Goal: Task Accomplishment & Management: Use online tool/utility

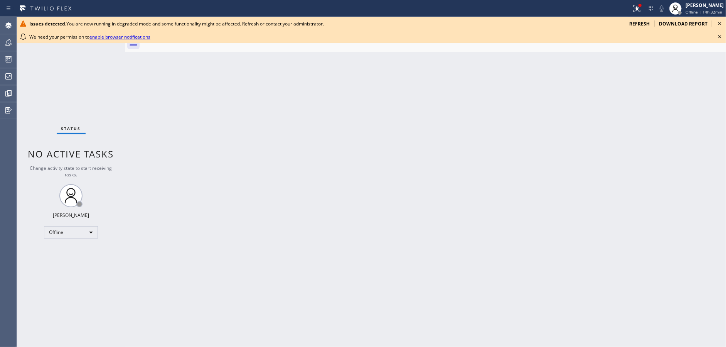
click at [719, 22] on icon at bounding box center [719, 23] width 9 height 9
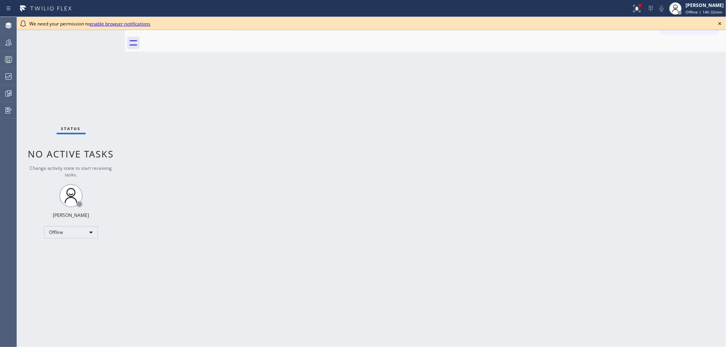
click at [719, 22] on icon at bounding box center [719, 23] width 9 height 9
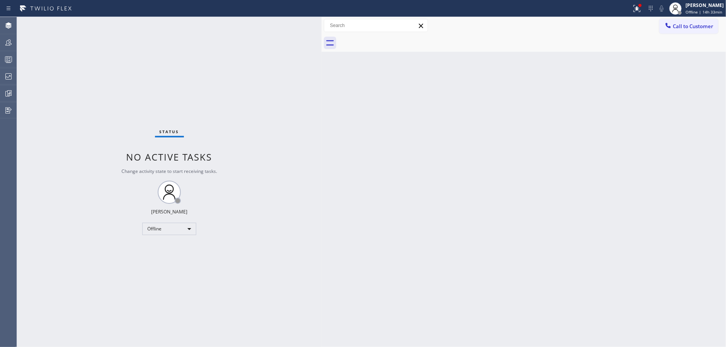
drag, startPoint x: 124, startPoint y: 17, endPoint x: 321, endPoint y: 38, distance: 198.4
click at [321, 38] on div at bounding box center [321, 182] width 0 height 330
click at [167, 226] on div "Offline" at bounding box center [170, 228] width 54 height 12
click at [178, 249] on li "Available" at bounding box center [169, 248] width 52 height 9
click at [176, 228] on div "Available" at bounding box center [170, 228] width 54 height 12
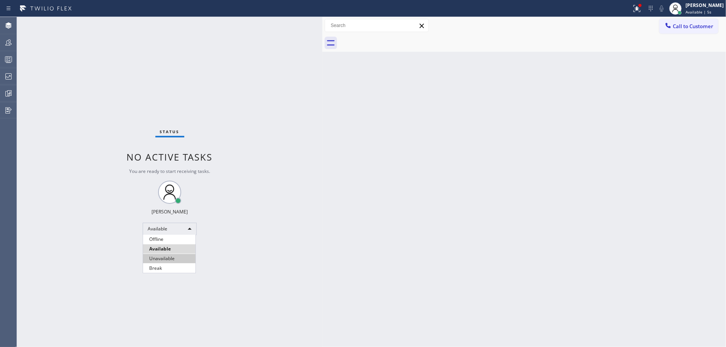
click at [176, 259] on li "Unavailable" at bounding box center [169, 258] width 52 height 9
click at [4, 59] on icon at bounding box center [8, 59] width 9 height 9
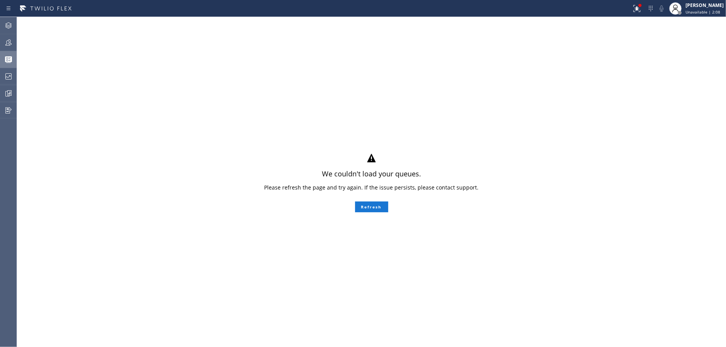
click at [217, 69] on div "We couldn't load your queues. Please refresh the page and try again. If the iss…" at bounding box center [371, 182] width 709 height 330
click at [378, 207] on button "Refresh" at bounding box center [371, 206] width 33 height 11
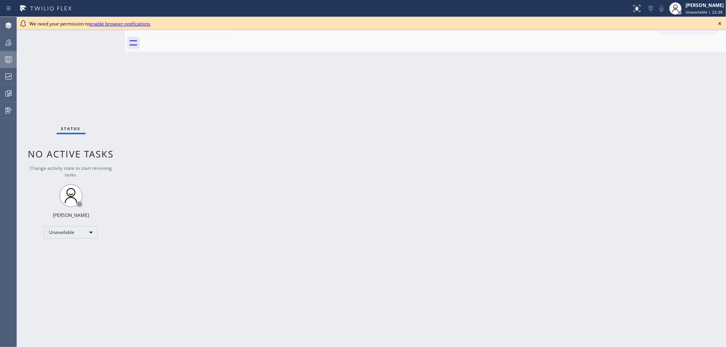
click at [4, 62] on icon at bounding box center [8, 59] width 9 height 9
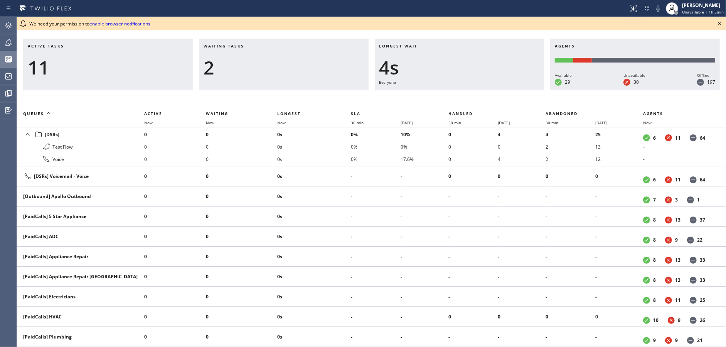
click at [720, 24] on icon at bounding box center [719, 23] width 9 height 9
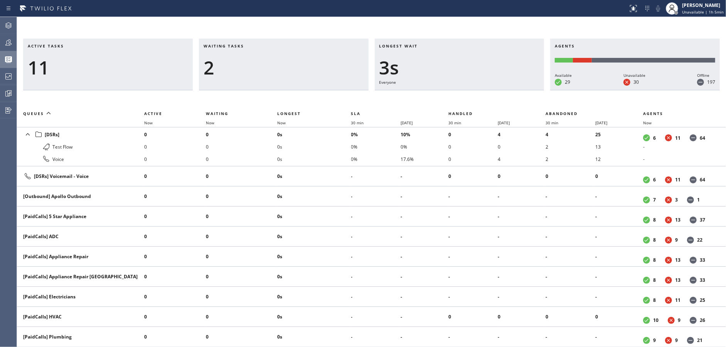
click at [208, 67] on div "2" at bounding box center [284, 67] width 160 height 22
click at [2, 40] on div at bounding box center [8, 42] width 17 height 9
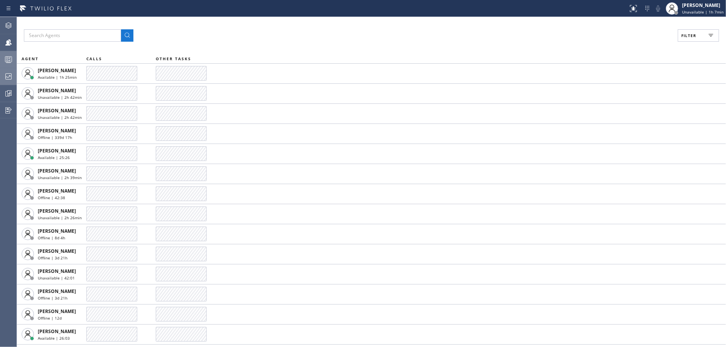
click at [0, 76] on div at bounding box center [8, 76] width 17 height 9
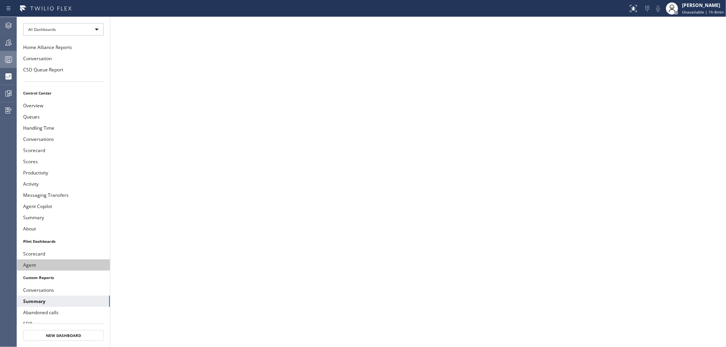
click at [50, 260] on button "Agent" at bounding box center [63, 264] width 93 height 11
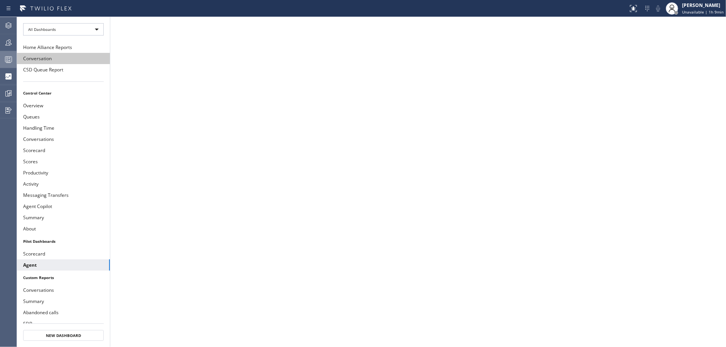
click at [52, 59] on button "Conversation" at bounding box center [63, 58] width 93 height 11
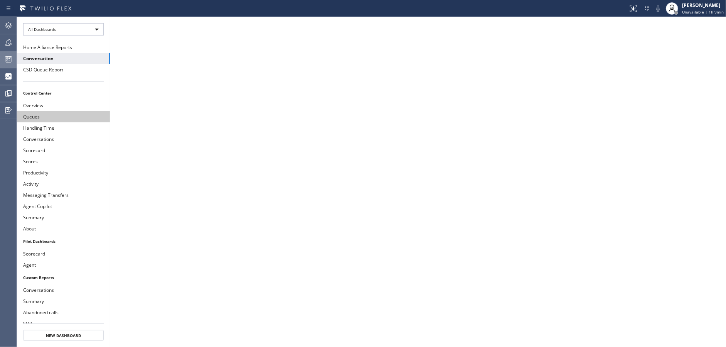
click at [66, 111] on button "Queues" at bounding box center [63, 116] width 93 height 11
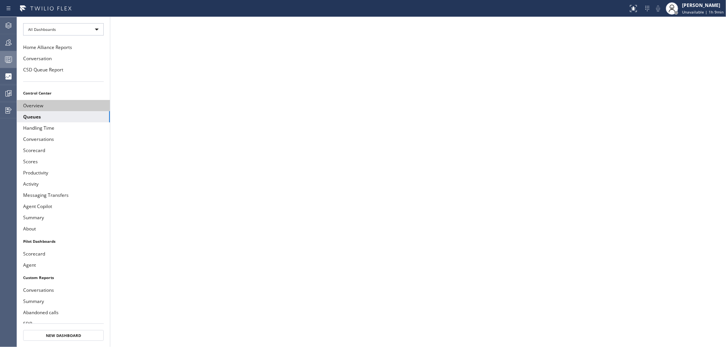
click at [66, 104] on button "Overview" at bounding box center [63, 105] width 93 height 11
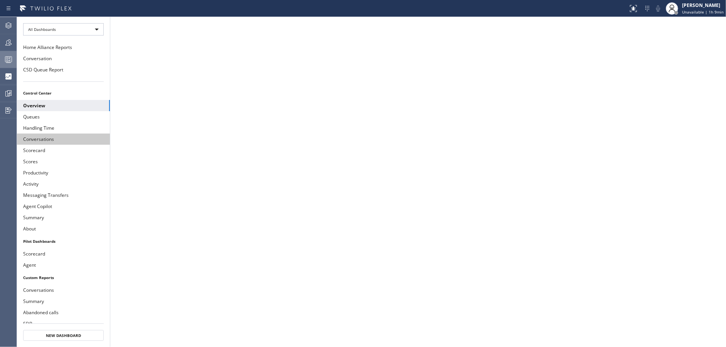
click at [67, 142] on button "Conversations" at bounding box center [63, 138] width 93 height 11
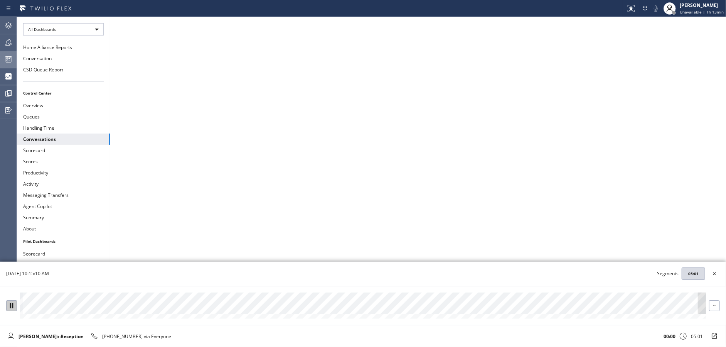
click at [9, 306] on icon at bounding box center [11, 305] width 5 height 5
drag, startPoint x: 13, startPoint y: 303, endPoint x: 20, endPoint y: 307, distance: 7.6
click at [13, 303] on icon at bounding box center [11, 305] width 5 height 5
click at [194, 308] on div at bounding box center [363, 303] width 686 height 22
click at [173, 307] on div at bounding box center [363, 303] width 686 height 22
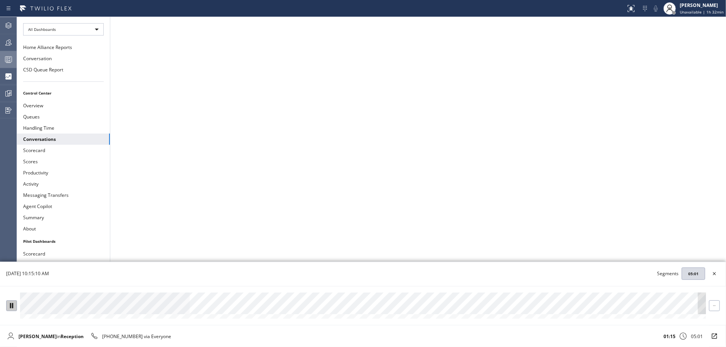
click at [14, 307] on div at bounding box center [12, 305] width 10 height 5
click at [9, 308] on button at bounding box center [11, 305] width 11 height 11
click at [185, 306] on div at bounding box center [363, 303] width 686 height 22
click at [176, 306] on div at bounding box center [363, 303] width 686 height 22
click at [11, 304] on icon at bounding box center [11, 305] width 3 height 5
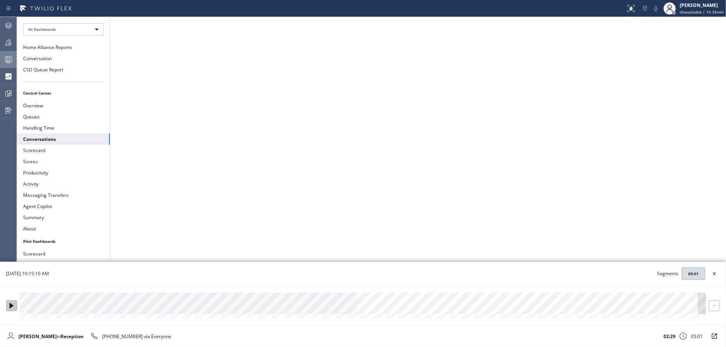
click at [8, 303] on div at bounding box center [12, 305] width 10 height 5
click at [389, 307] on div at bounding box center [363, 303] width 686 height 22
click at [350, 306] on div at bounding box center [363, 303] width 686 height 22
click at [342, 305] on div at bounding box center [363, 303] width 686 height 22
click at [13, 304] on icon at bounding box center [11, 305] width 3 height 5
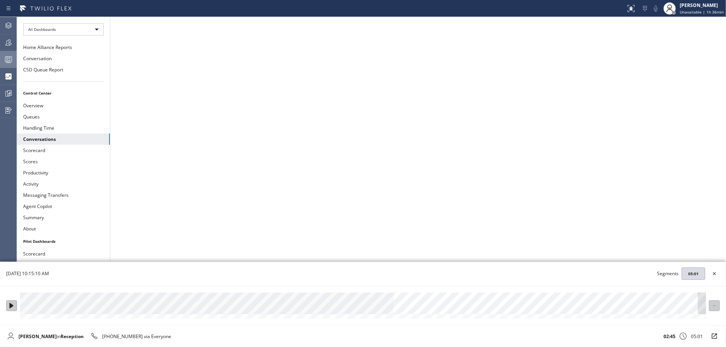
click at [712, 306] on icon at bounding box center [714, 305] width 5 height 5
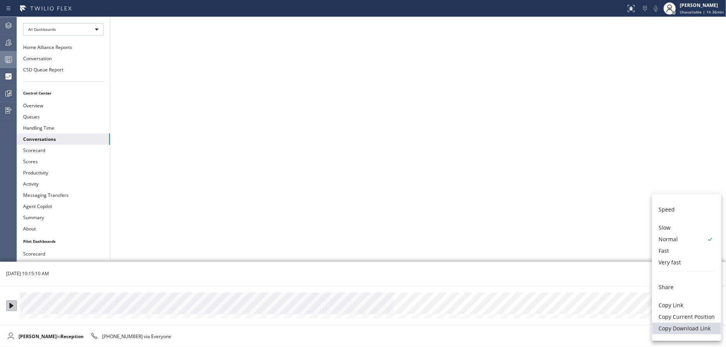
click at [685, 332] on li "Copy Download Link" at bounding box center [686, 328] width 69 height 12
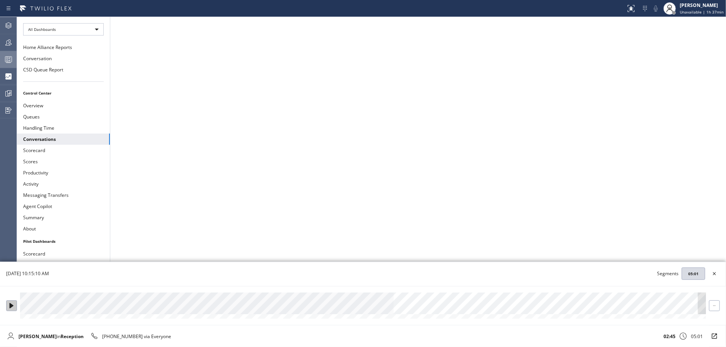
click at [7, 307] on div at bounding box center [12, 305] width 10 height 5
